Goal: Find specific page/section: Find specific page/section

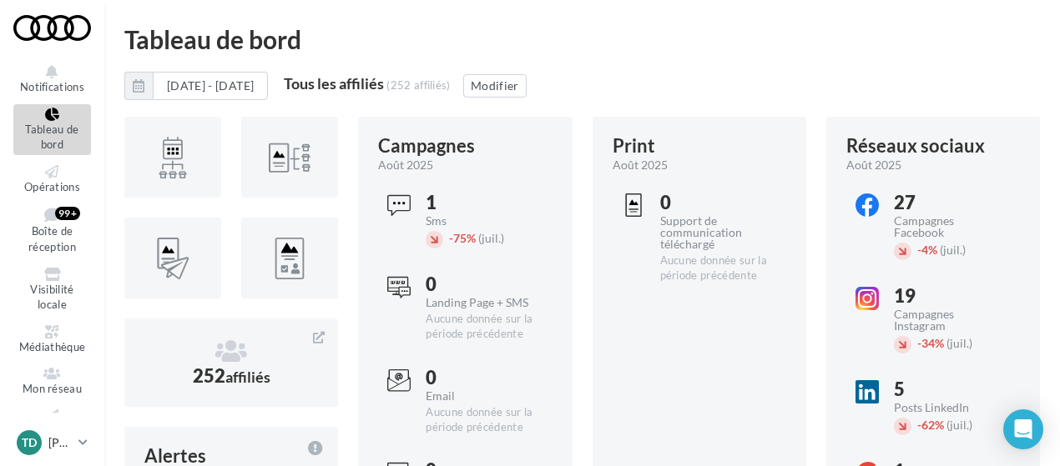
click at [738, 86] on div "[DATE] - [DATE] Tous les affiliés (252 affiliés) Modifier" at bounding box center [581, 93] width 915 height 42
click at [42, 333] on icon at bounding box center [52, 331] width 68 height 13
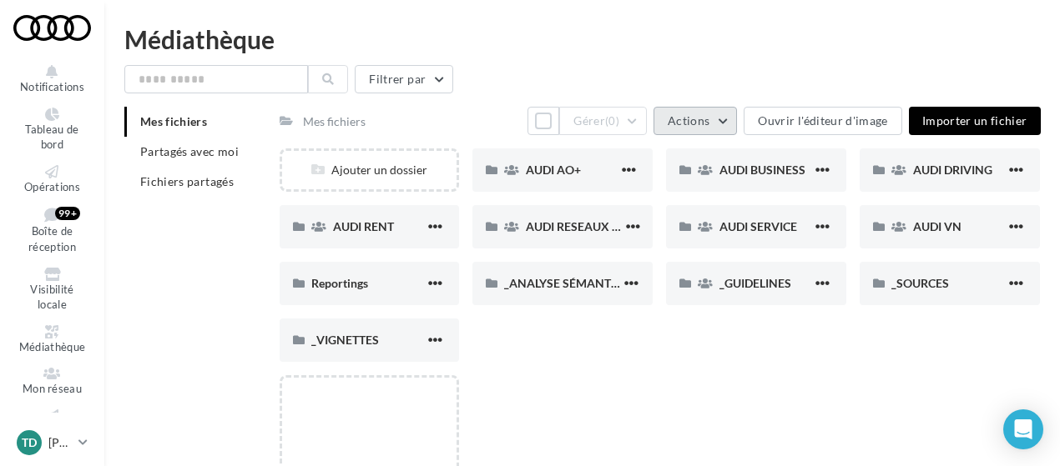
click at [708, 128] on button "Actions" at bounding box center [694, 121] width 83 height 28
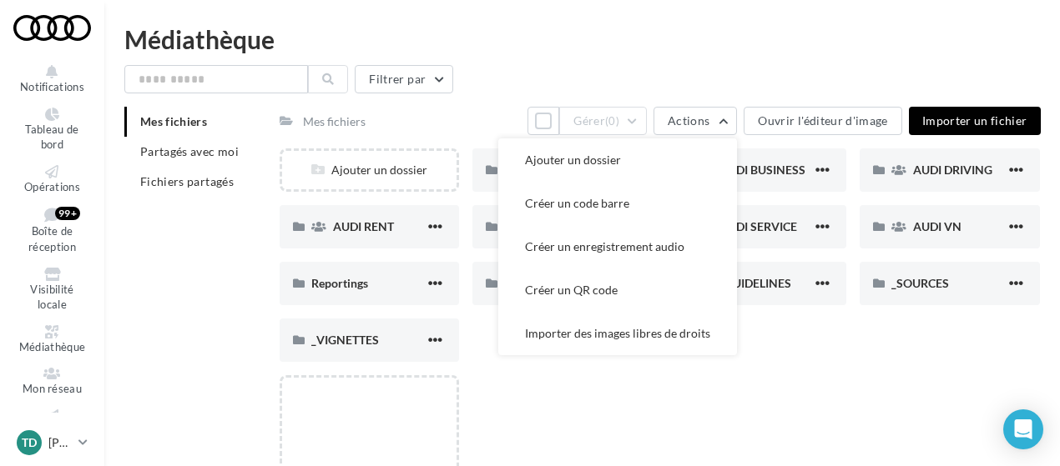
click at [703, 70] on div "Filtrer par" at bounding box center [581, 79] width 915 height 28
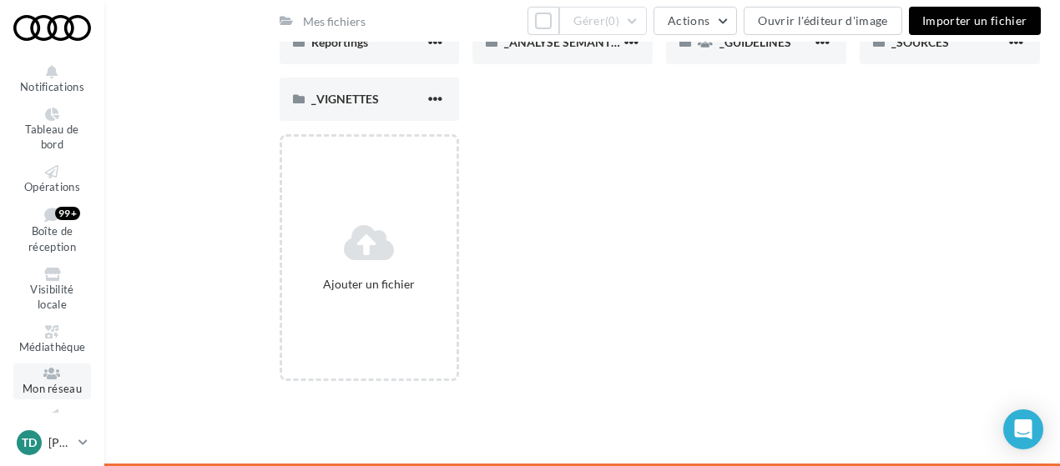
scroll to position [108, 0]
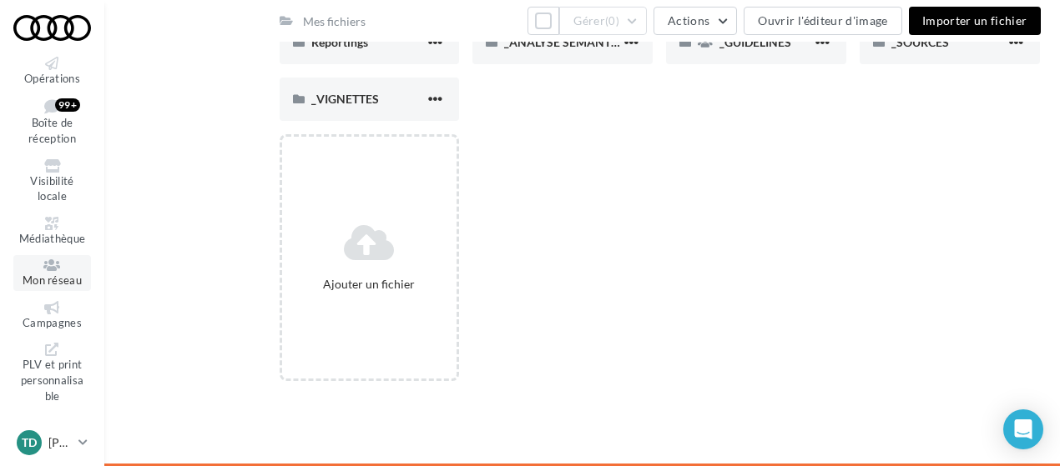
click at [54, 286] on span "Mon réseau" at bounding box center [52, 280] width 59 height 13
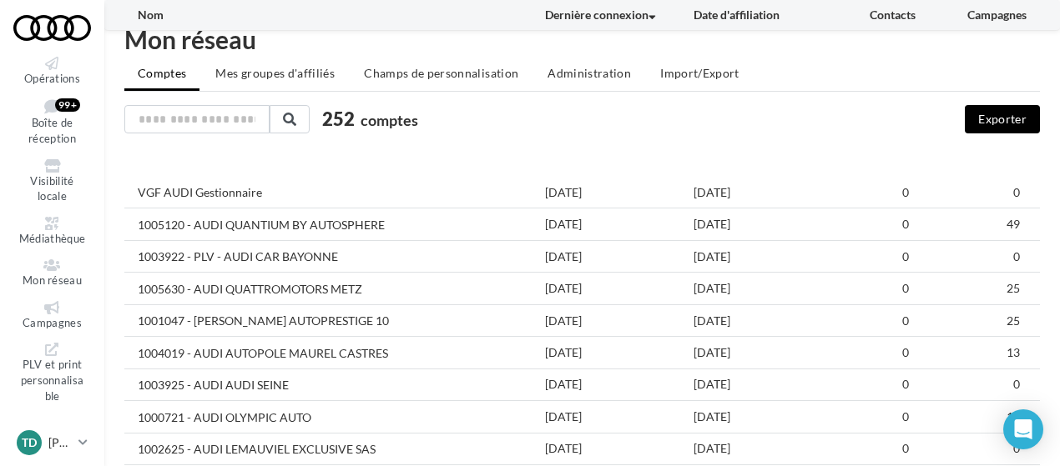
scroll to position [142, 0]
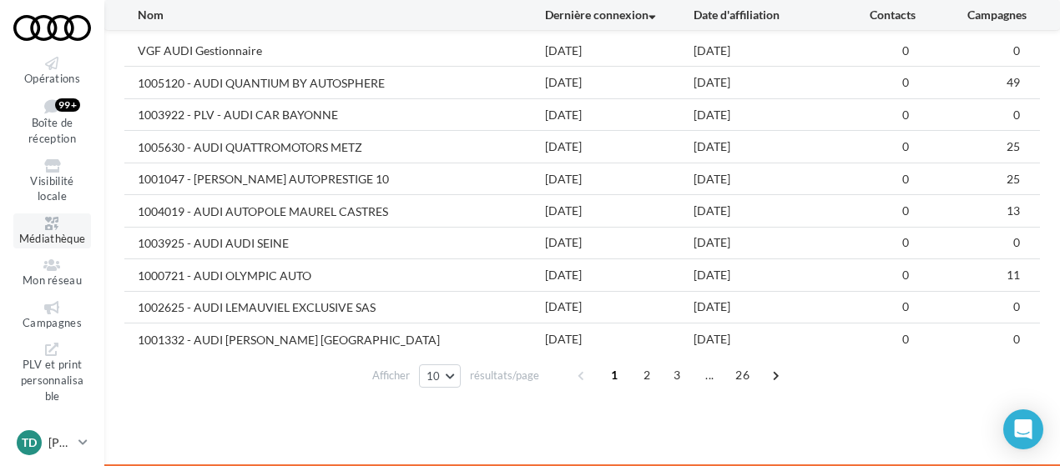
click at [44, 231] on link "Médiathèque" at bounding box center [52, 232] width 78 height 36
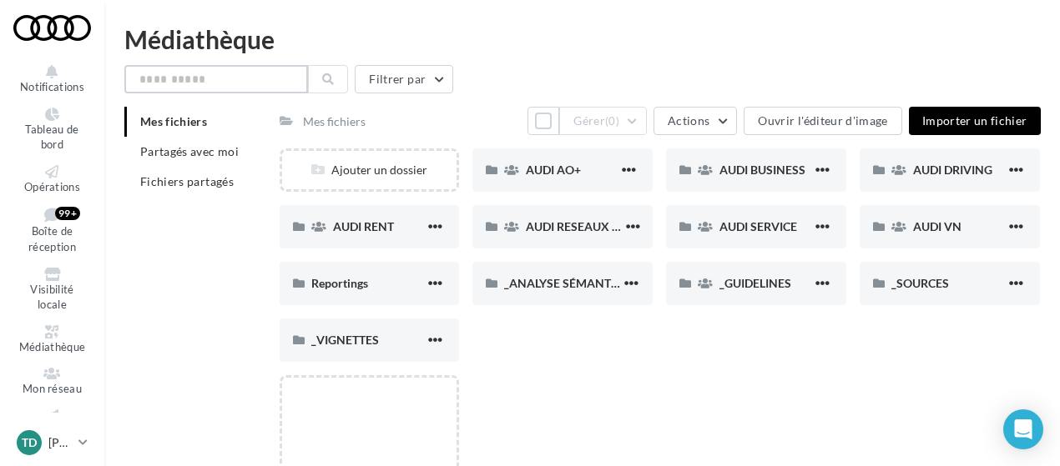
click at [217, 83] on input "text" at bounding box center [216, 79] width 184 height 28
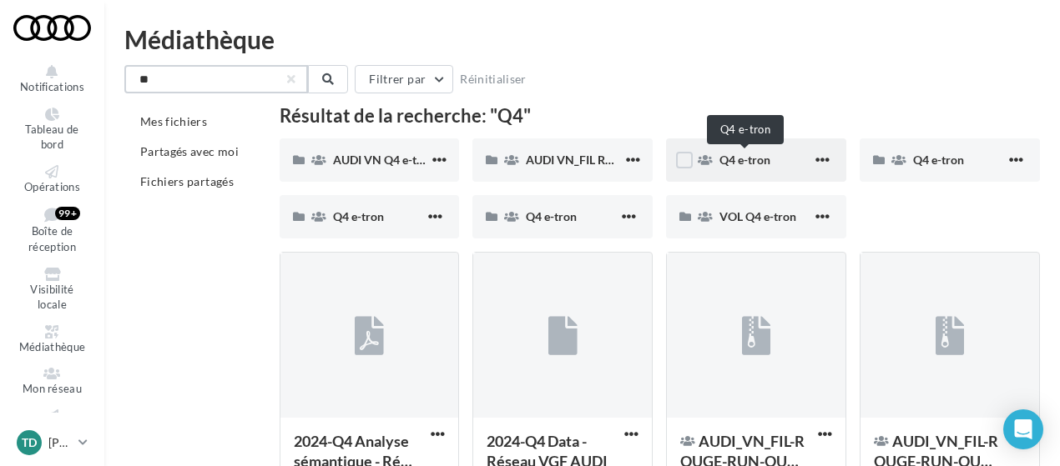
type input "**"
click at [740, 156] on span "Q4 e-tron" at bounding box center [744, 160] width 51 height 14
